Goal: Browse casually: Explore the website without a specific task or goal

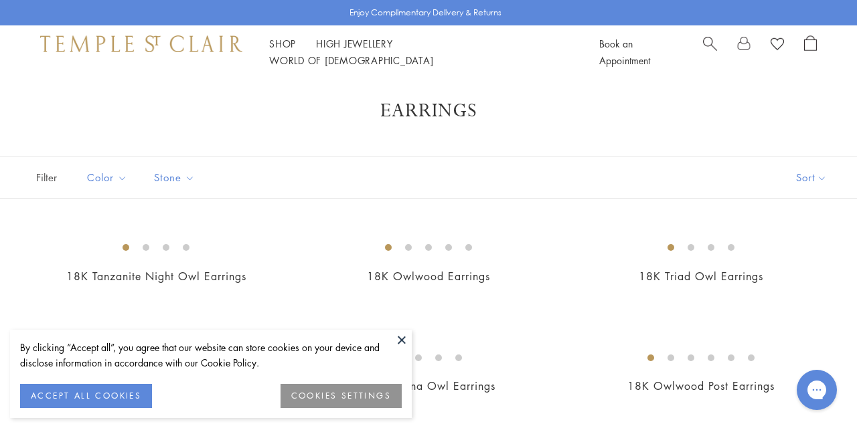
scroll to position [90, 0]
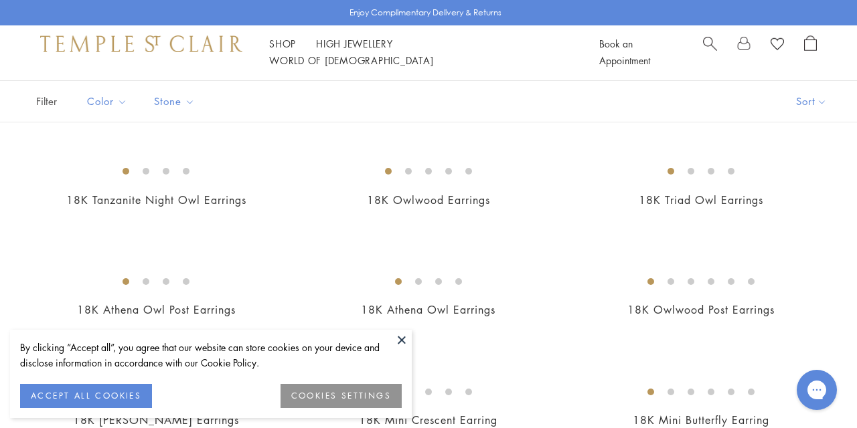
click at [402, 340] on button at bounding box center [402, 340] width 20 height 20
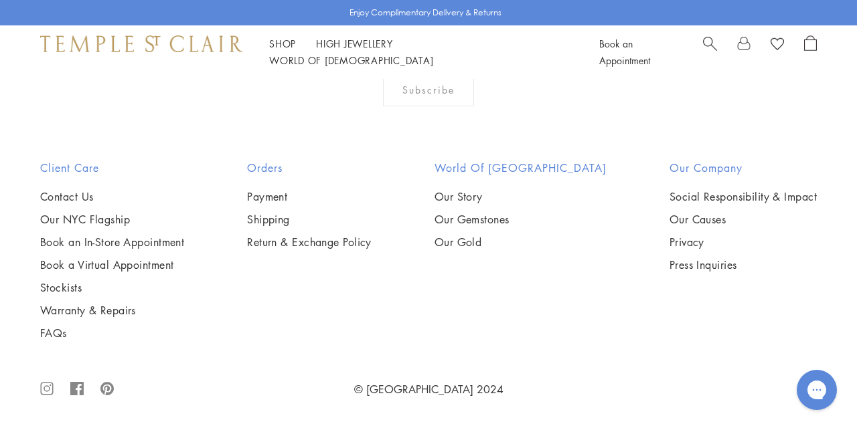
scroll to position [3159, 0]
click at [0, 0] on img at bounding box center [0, 0] width 0 height 0
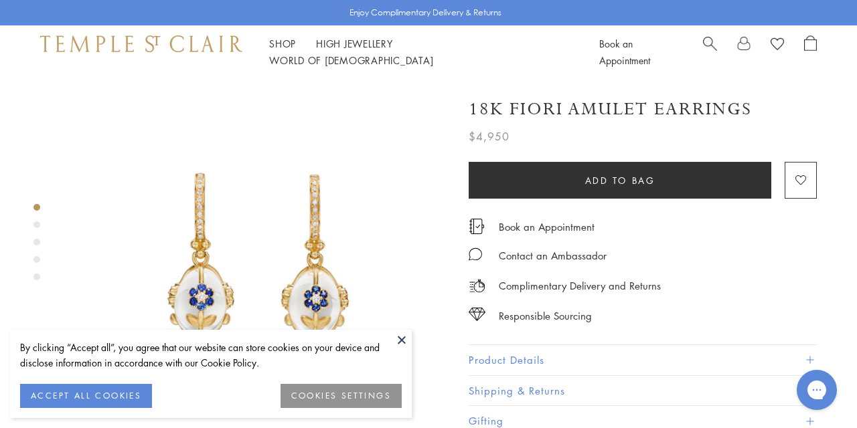
click at [403, 339] on button at bounding box center [402, 340] width 20 height 20
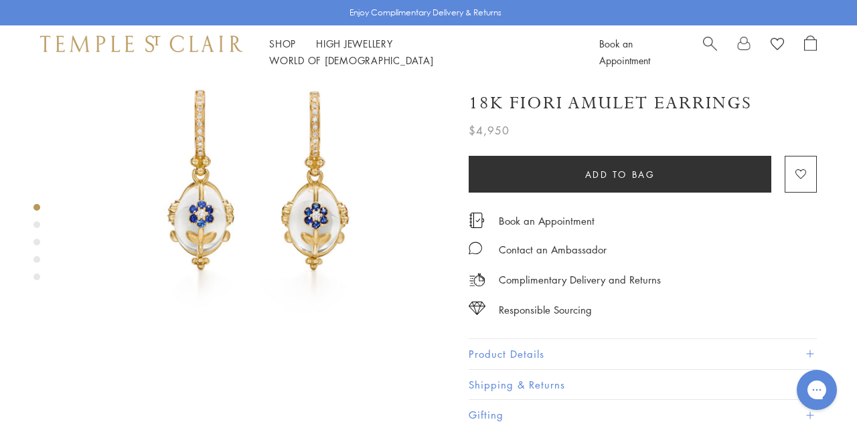
scroll to position [85, 0]
click at [319, 206] on img at bounding box center [258, 185] width 382 height 382
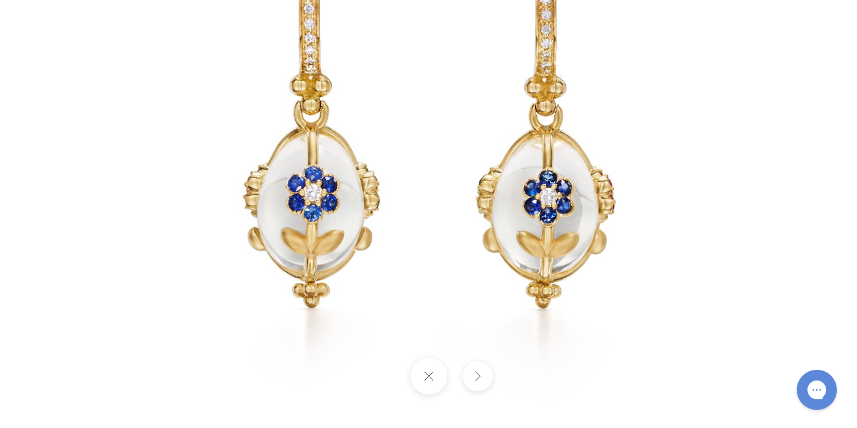
click at [793, 202] on img at bounding box center [428, 137] width 783 height 783
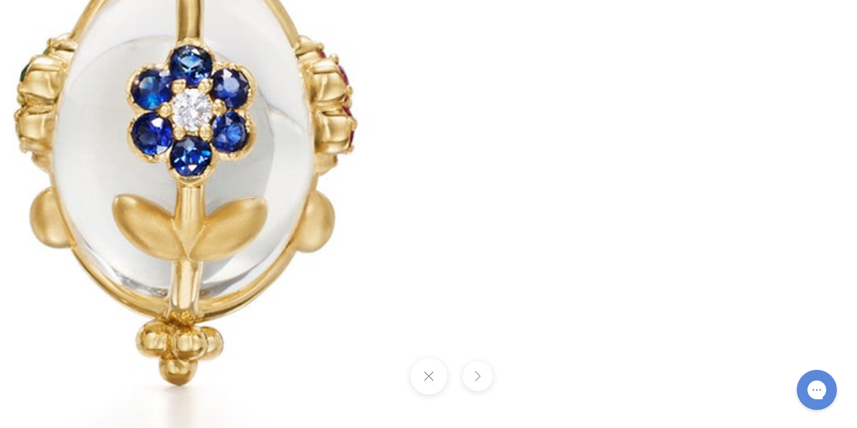
click at [427, 376] on button at bounding box center [428, 376] width 37 height 37
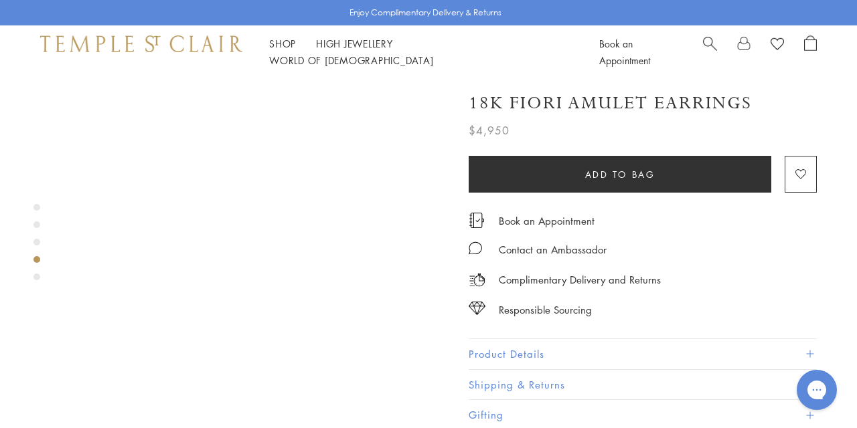
scroll to position [1171, 0]
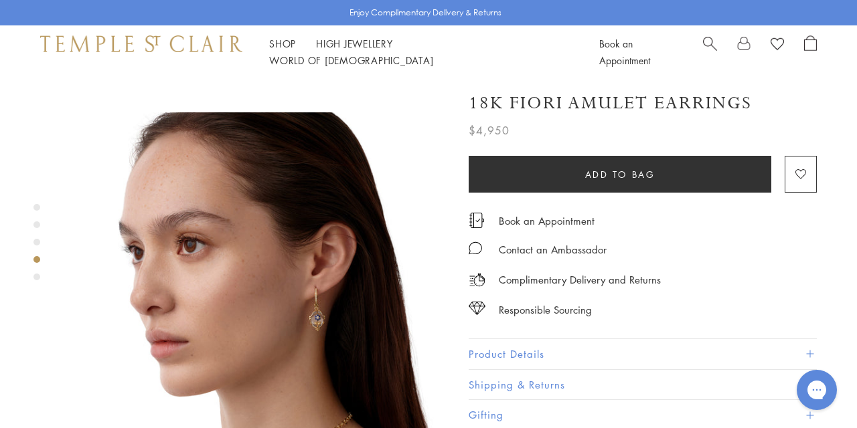
click at [303, 258] on img at bounding box center [258, 303] width 382 height 382
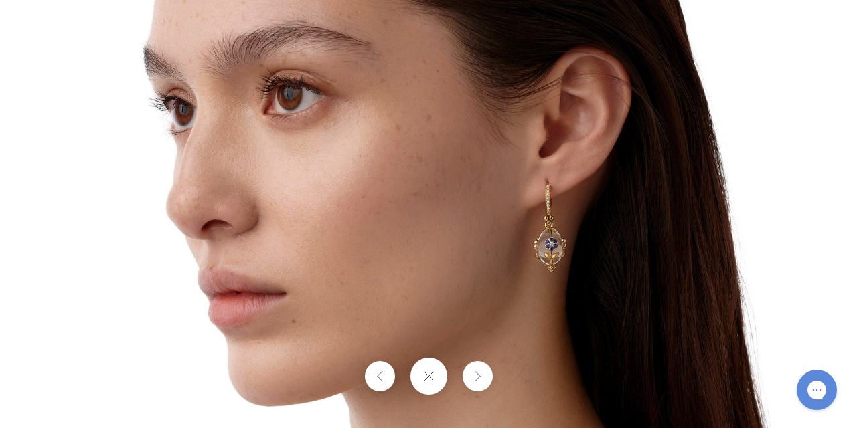
click at [523, 260] on img at bounding box center [428, 214] width 783 height 783
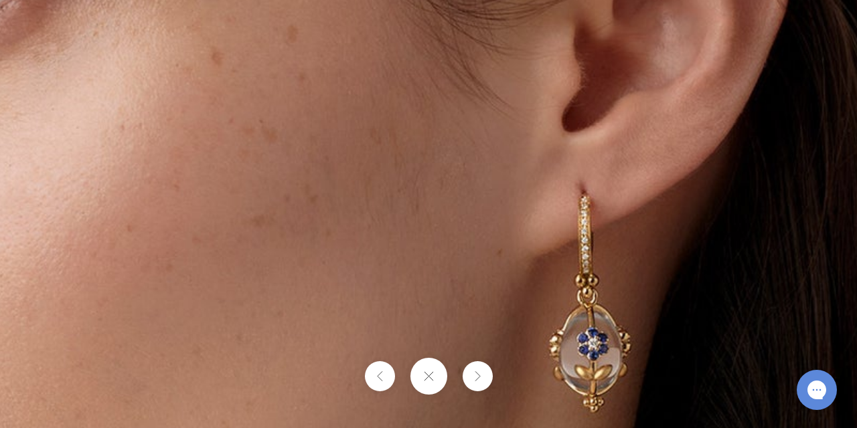
click at [590, 327] on img at bounding box center [291, 270] width 1928 height 1928
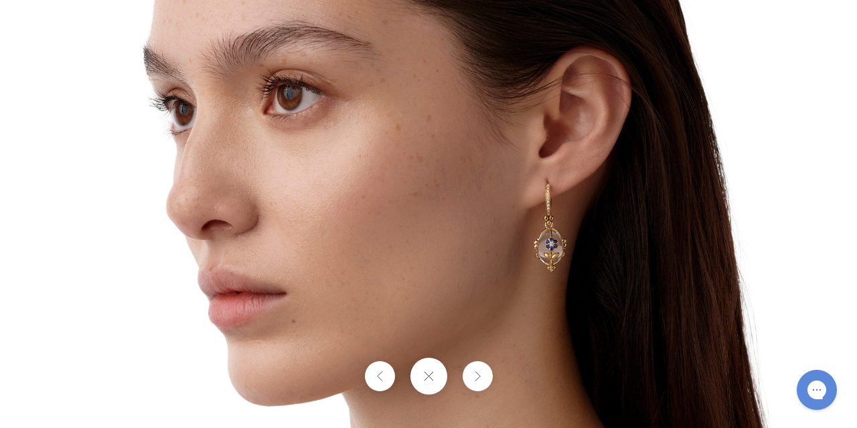
click at [556, 247] on img at bounding box center [428, 214] width 783 height 783
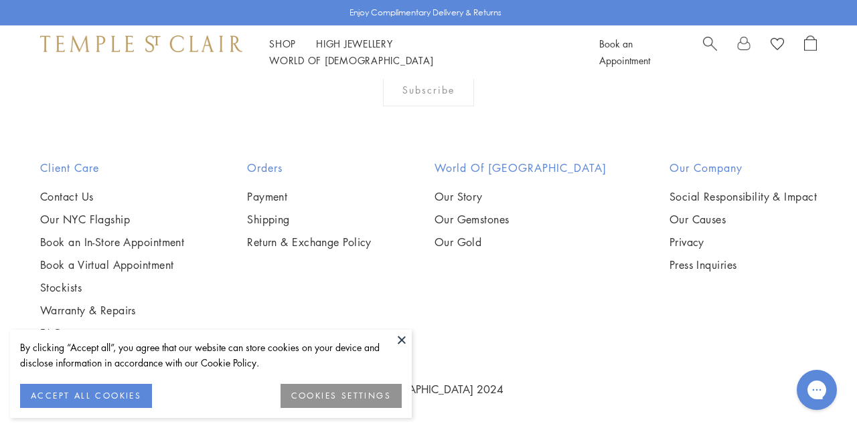
scroll to position [3650, 0]
click at [400, 336] on button at bounding box center [402, 340] width 20 height 20
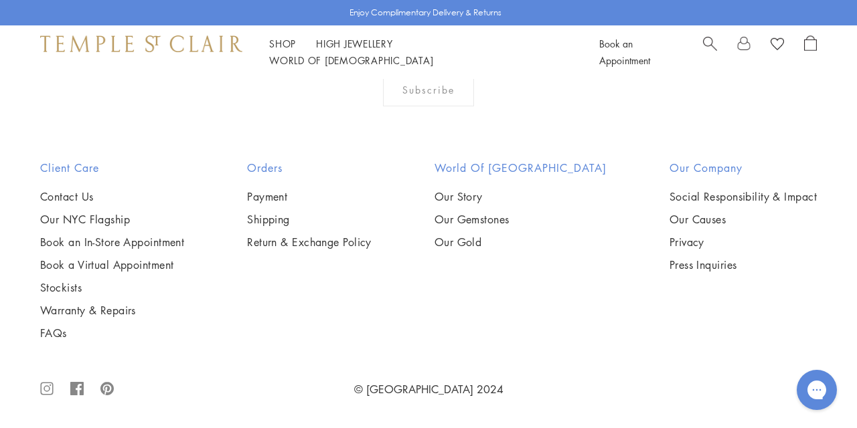
scroll to position [5974, 0]
